Goal: Information Seeking & Learning: Check status

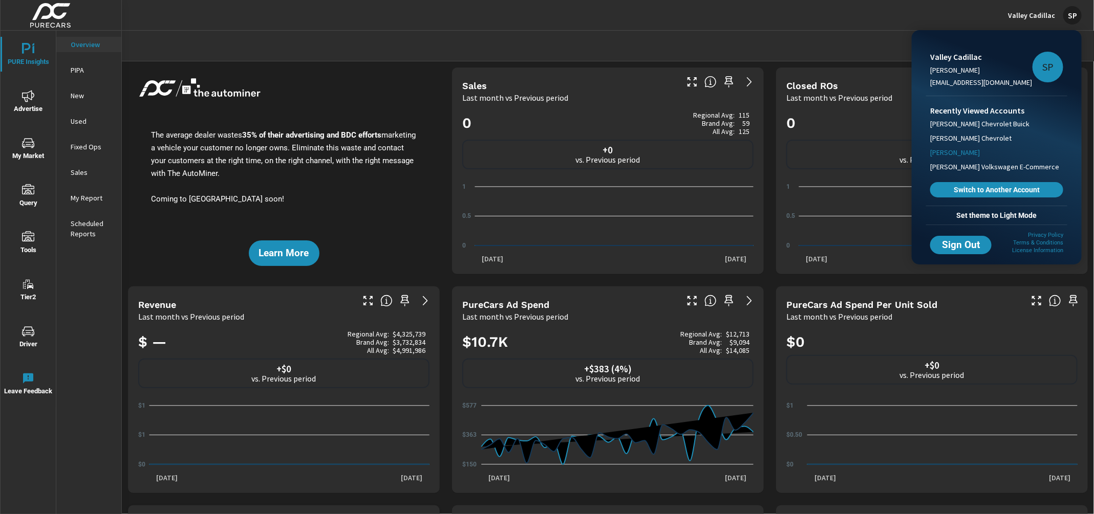
click at [950, 150] on span "[PERSON_NAME]" at bounding box center [955, 152] width 50 height 10
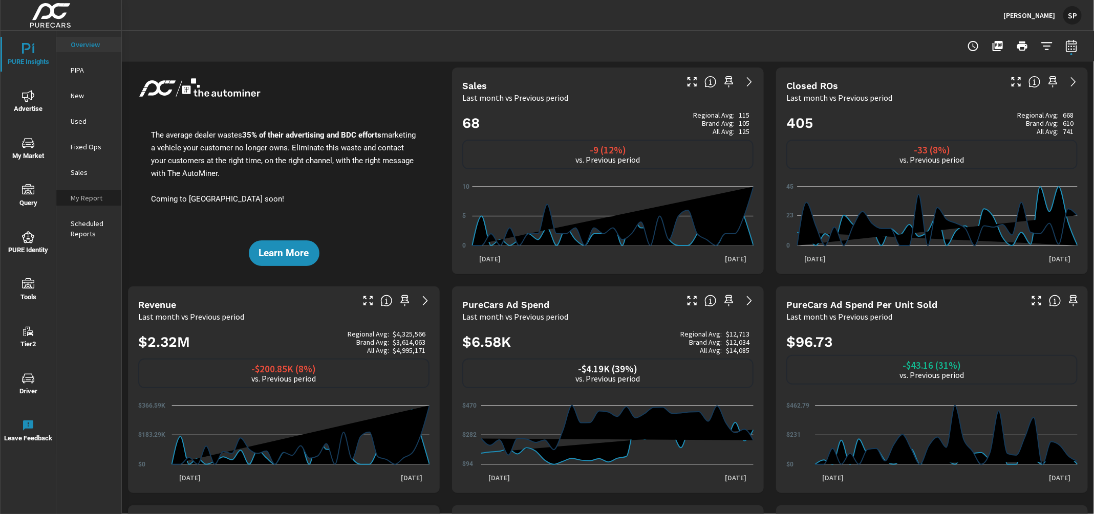
click at [83, 191] on div "My Report" at bounding box center [88, 197] width 65 height 15
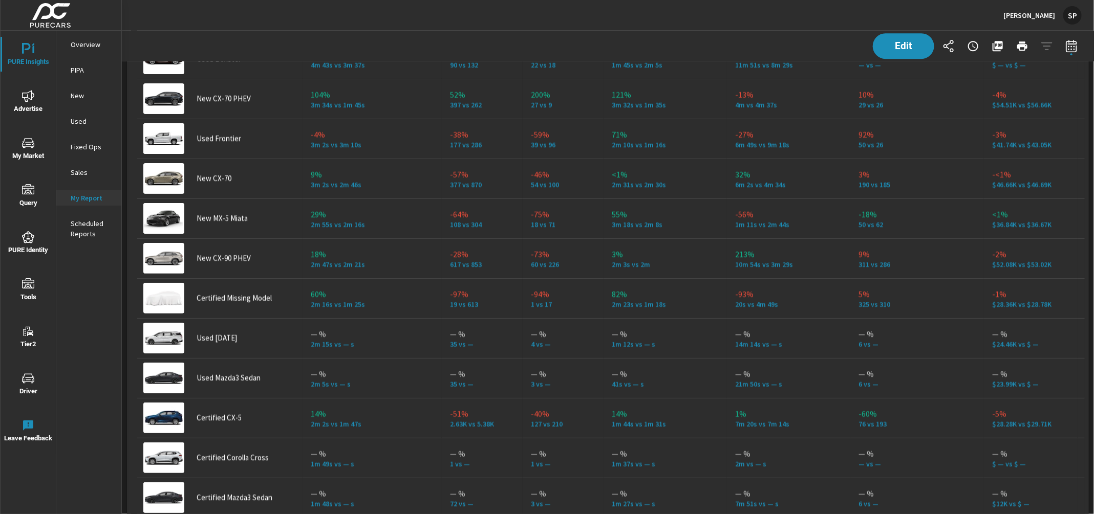
scroll to position [4496, 0]
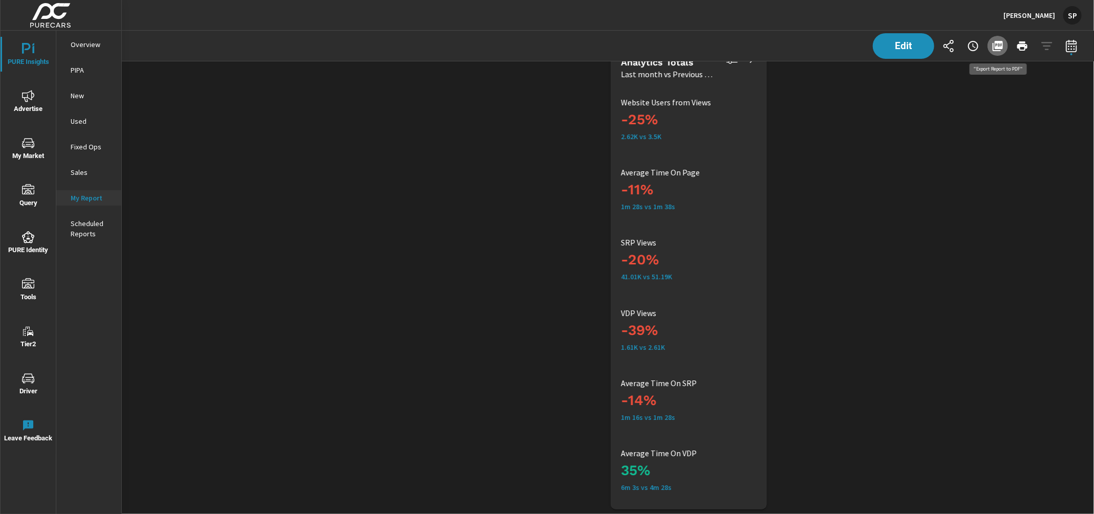
click at [1000, 47] on icon "button" at bounding box center [998, 46] width 10 height 10
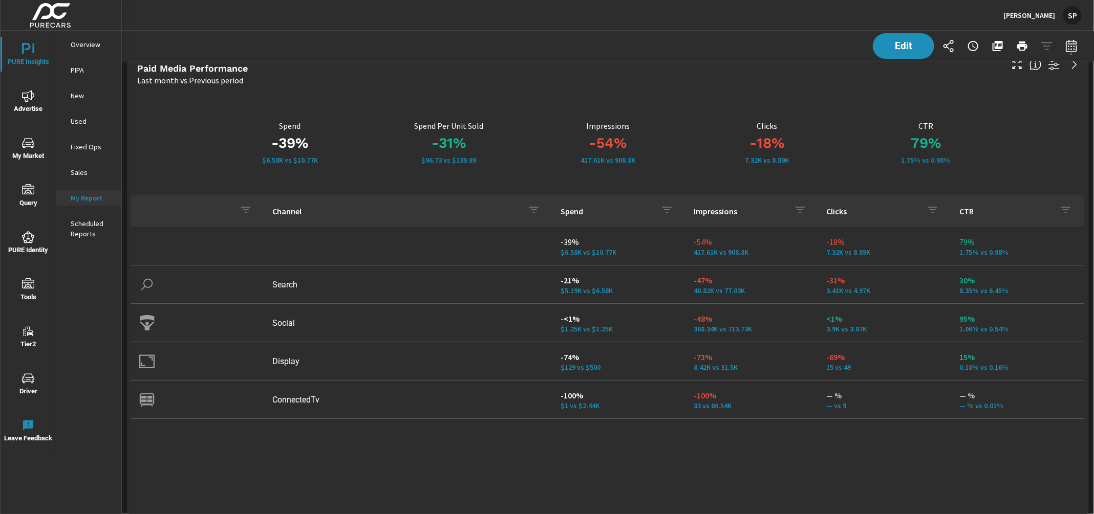
scroll to position [0, 0]
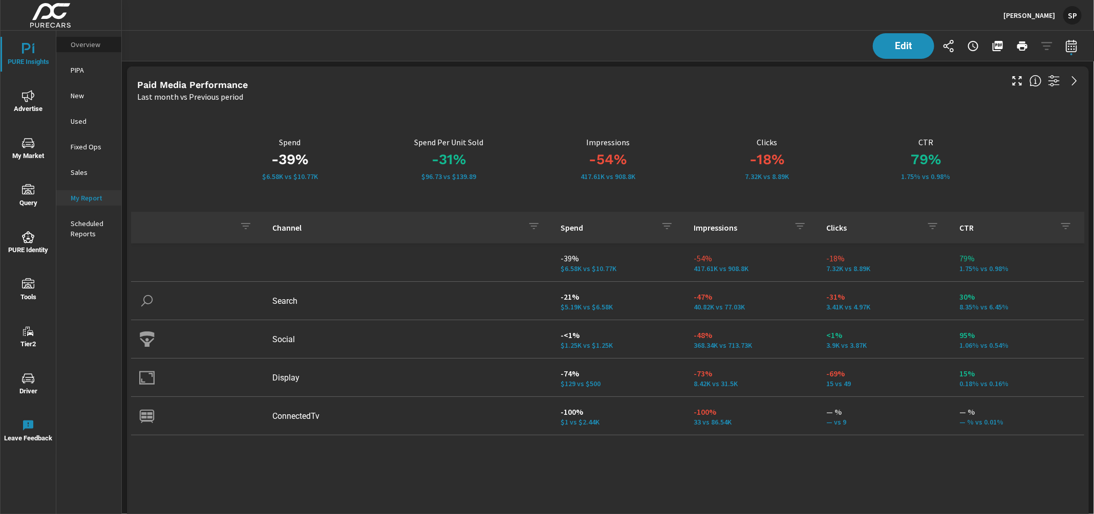
click at [81, 45] on p "Overview" at bounding box center [92, 44] width 42 height 10
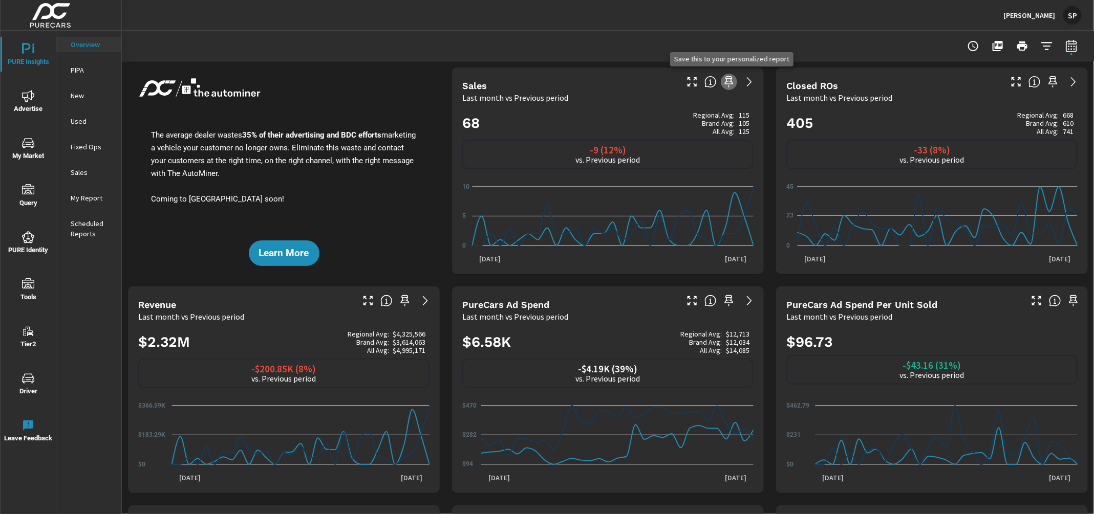
click at [729, 79] on icon "button" at bounding box center [729, 82] width 12 height 12
click at [31, 98] on icon "nav menu" at bounding box center [28, 96] width 12 height 12
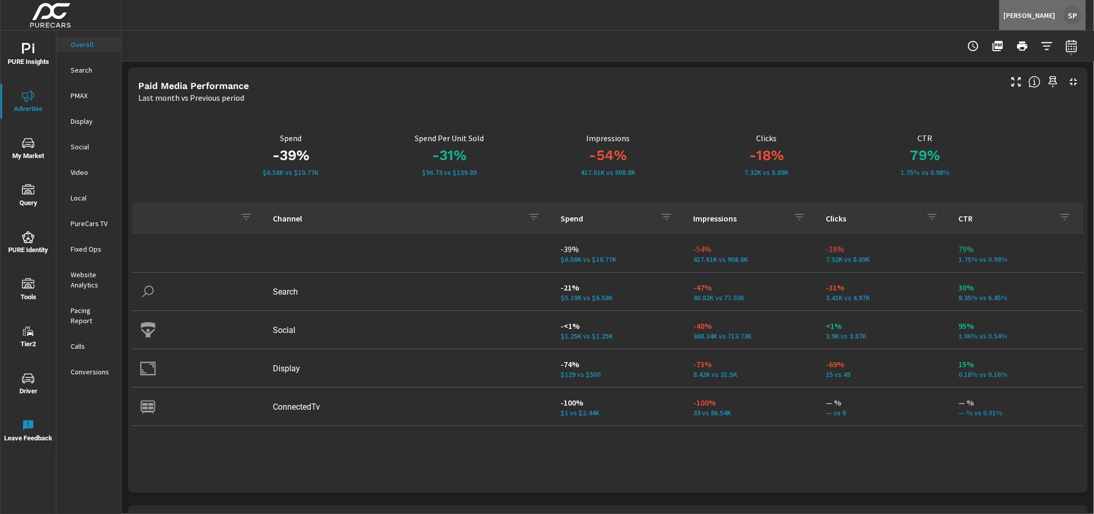
click at [1075, 12] on div "SP" at bounding box center [1072, 15] width 18 height 18
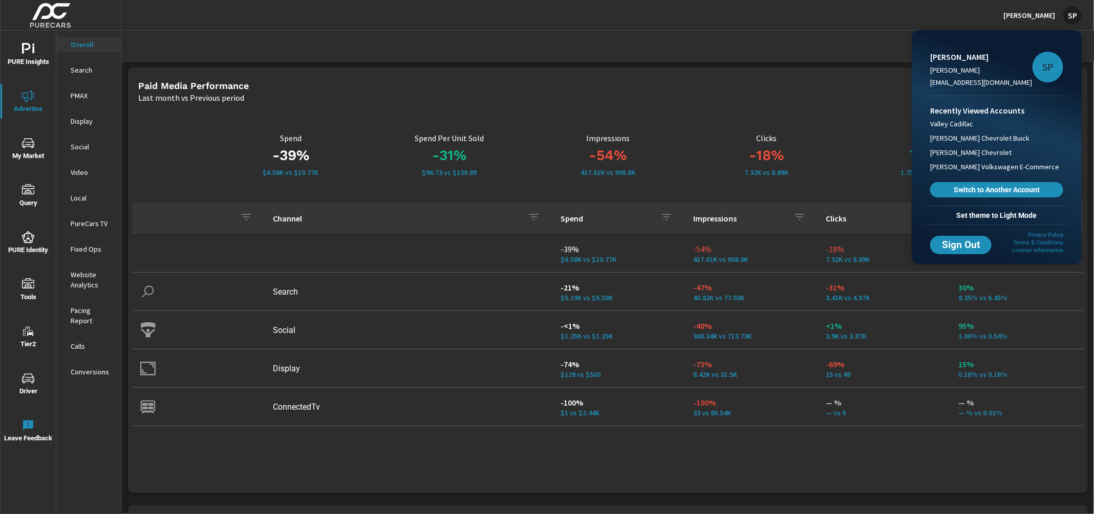
click at [1007, 211] on span "Set theme to Light Mode" at bounding box center [996, 215] width 133 height 9
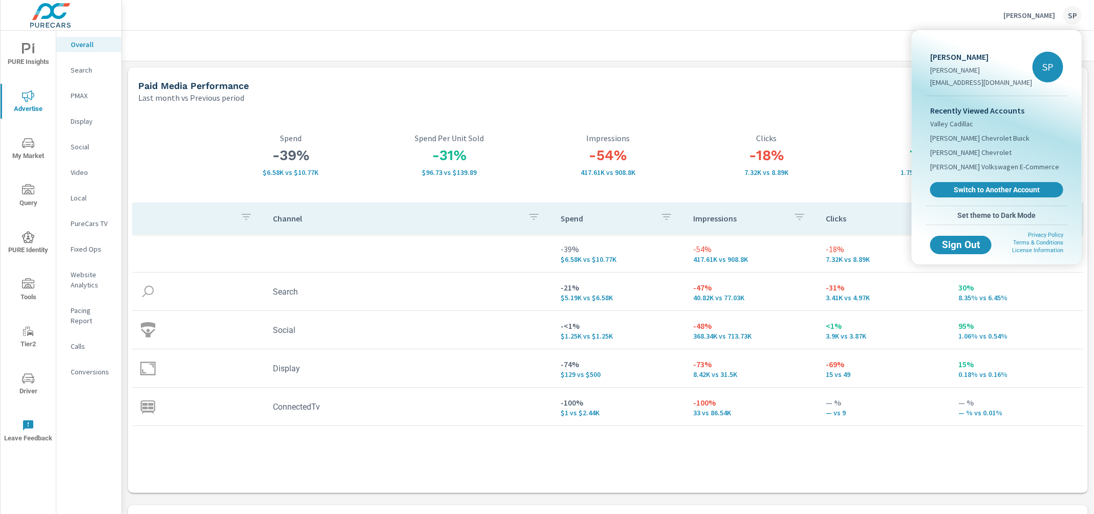
click at [750, 46] on div at bounding box center [547, 257] width 1094 height 514
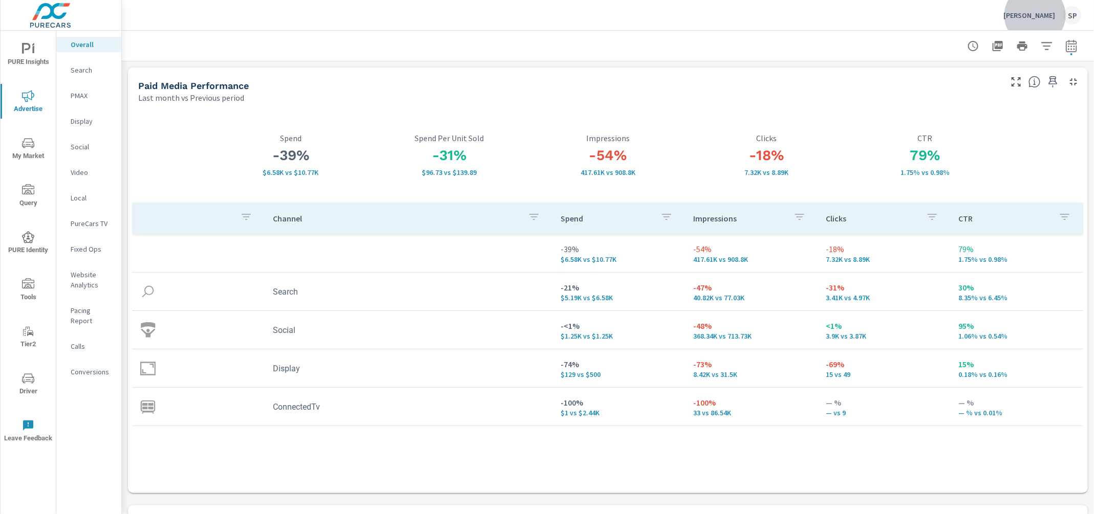
click at [92, 367] on p "Conversions" at bounding box center [92, 372] width 42 height 10
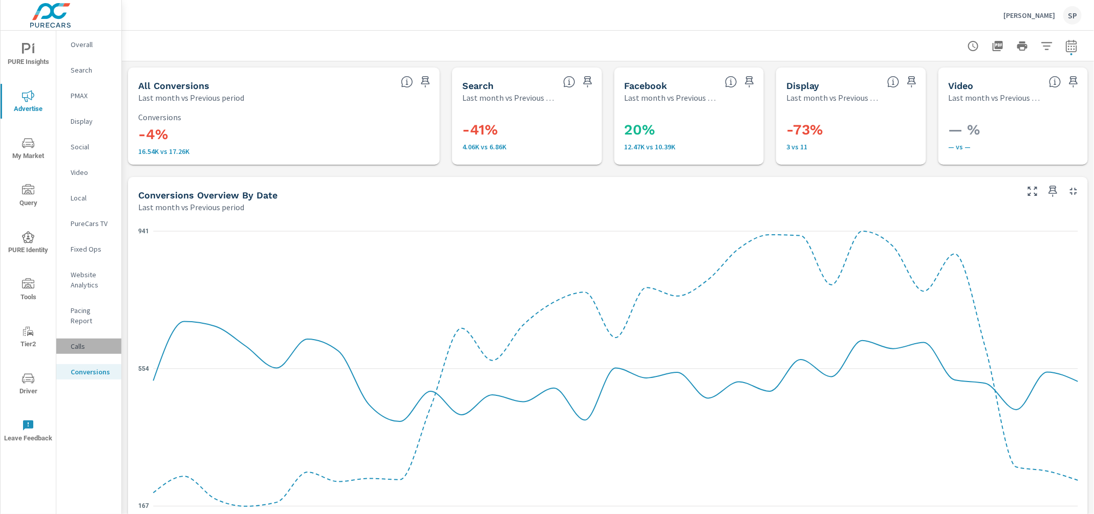
click at [73, 341] on p "Calls" at bounding box center [92, 346] width 42 height 10
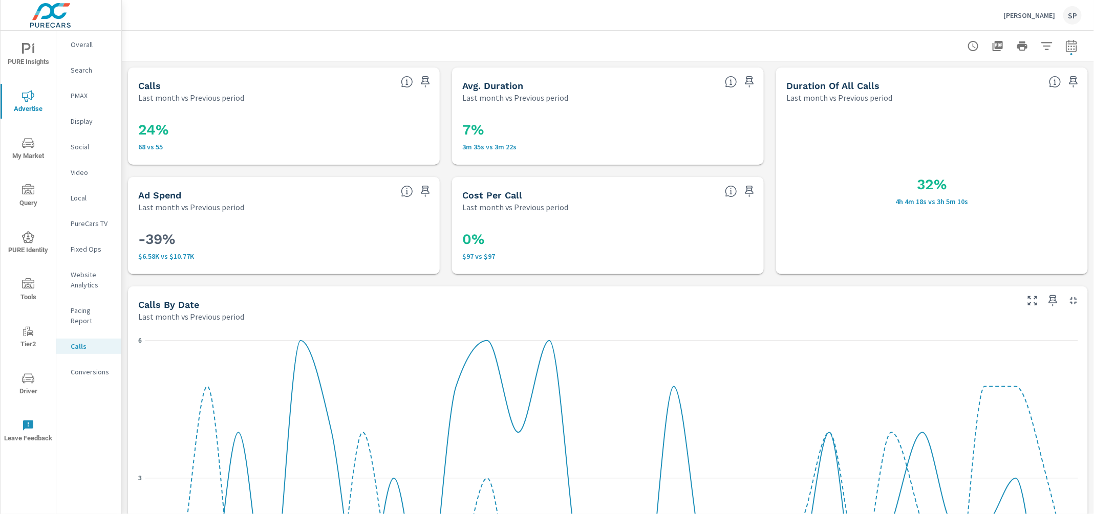
click at [80, 274] on p "Website Analytics" at bounding box center [92, 280] width 42 height 20
